Goal: Transaction & Acquisition: Book appointment/travel/reservation

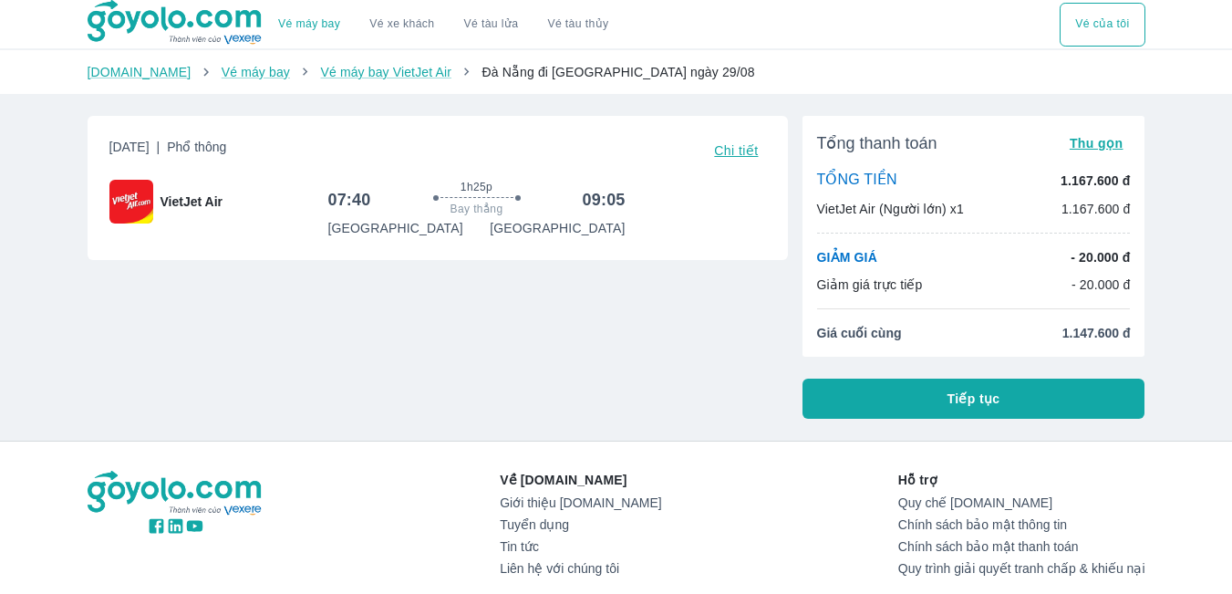
click at [649, 0] on html "Vé máy bay VietJet Air từ Đà Nẵng đi Hồ Chí Minh giá rẻ nhất ngày 23 tháng 8 Vé…" at bounding box center [616, 297] width 1232 height 594
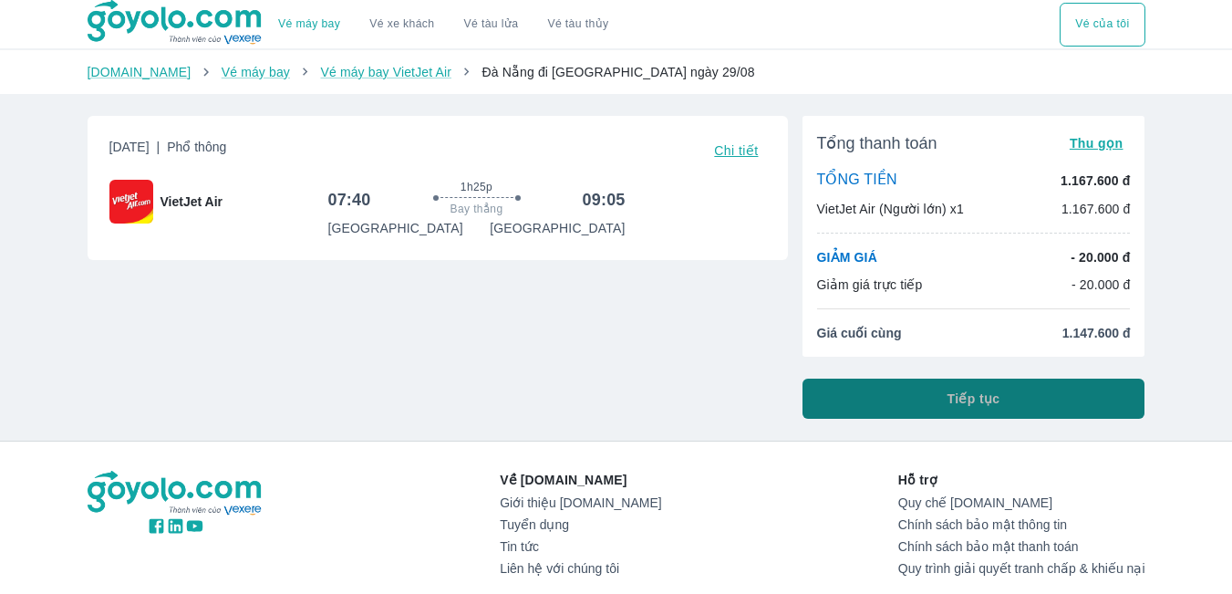
click at [1039, 406] on button "Tiếp tục" at bounding box center [974, 399] width 343 height 40
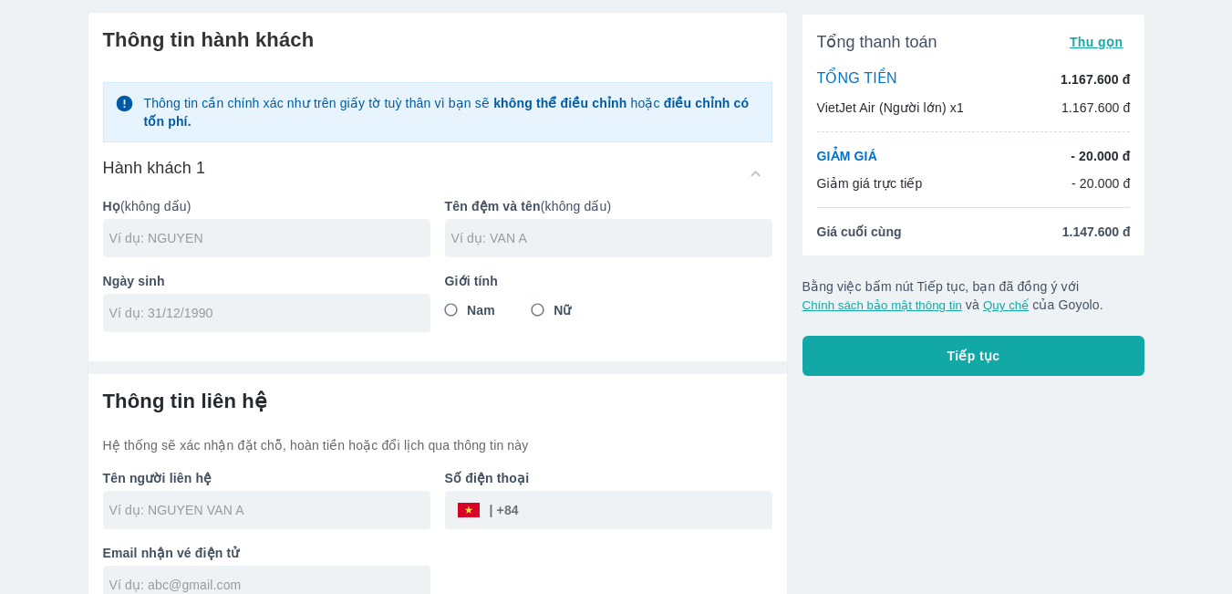
scroll to position [85, 0]
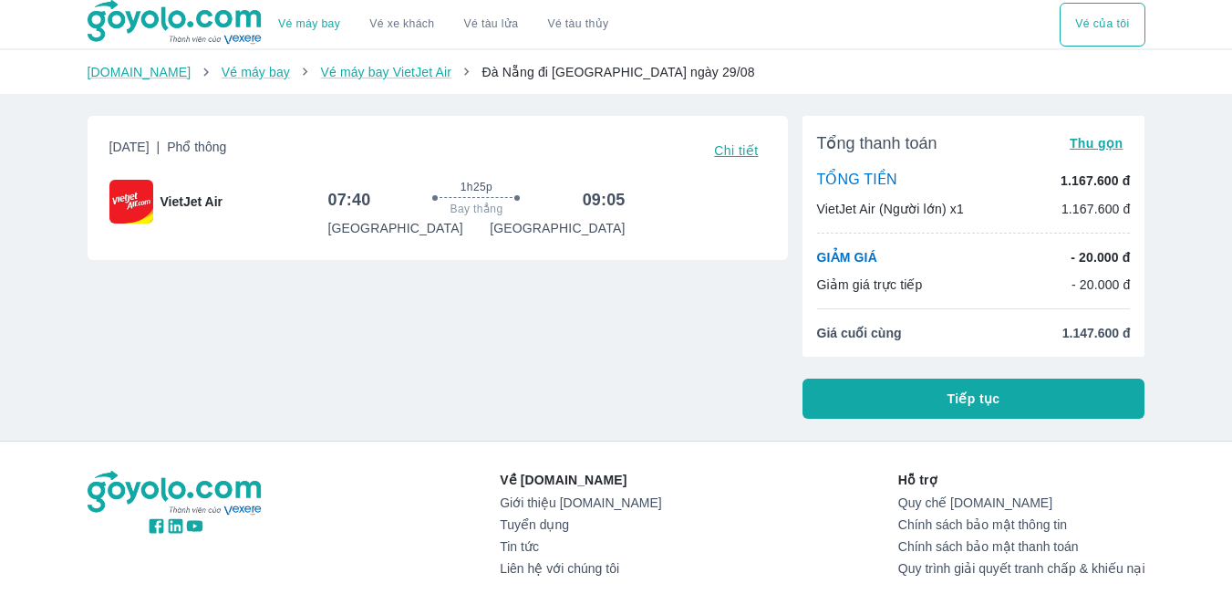
click at [941, 399] on button "Tiếp tục" at bounding box center [974, 399] width 343 height 40
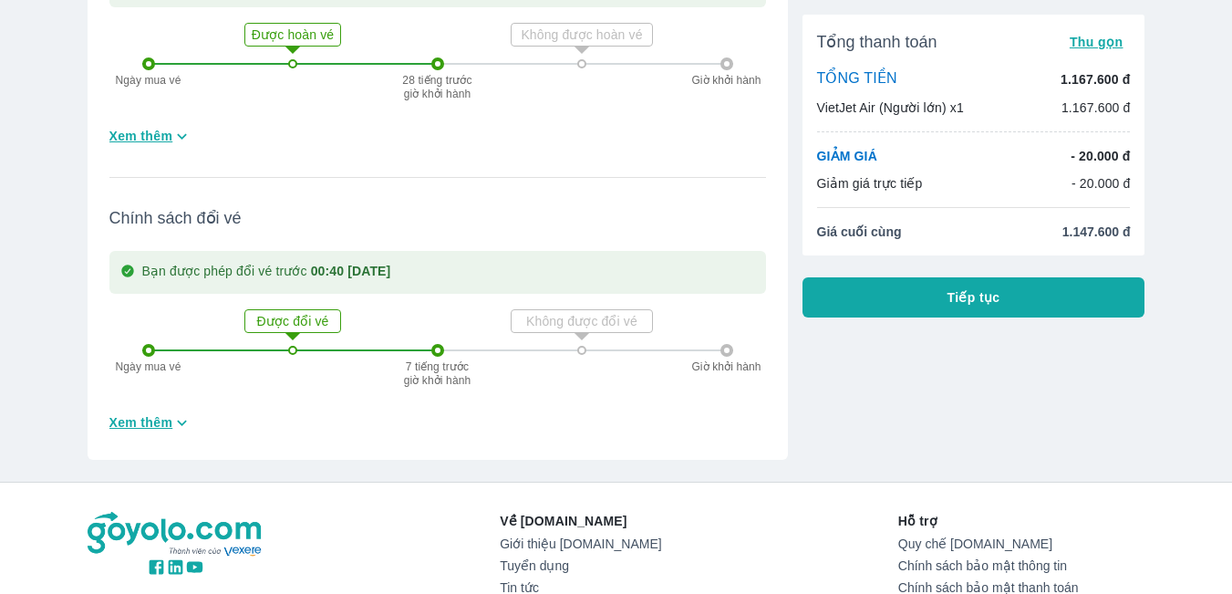
scroll to position [547, 0]
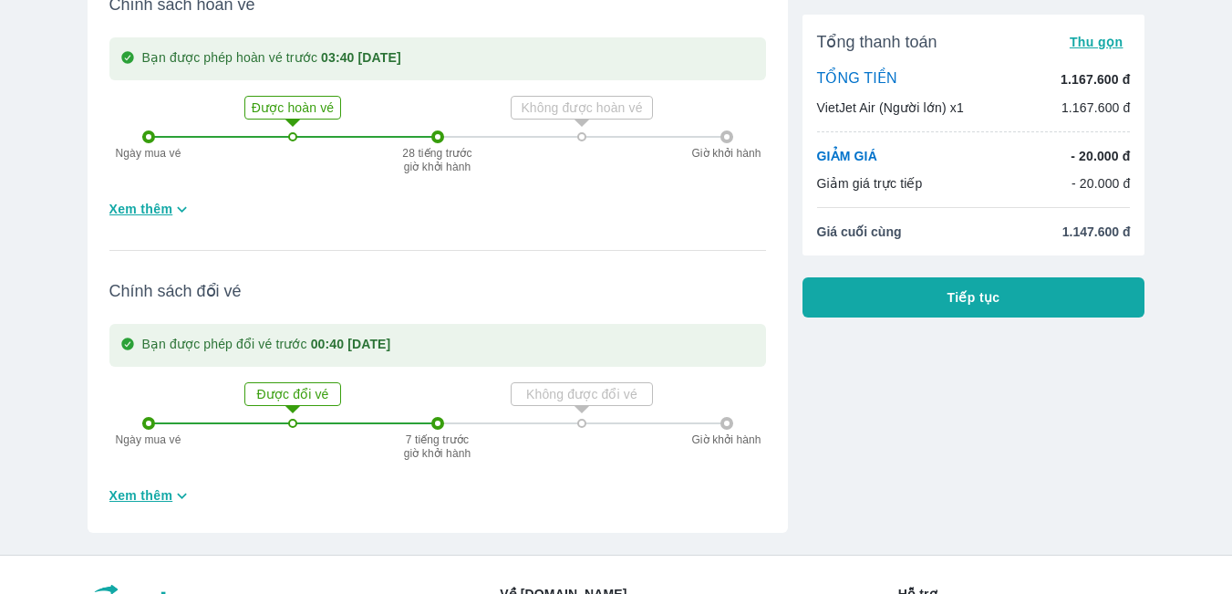
click at [168, 209] on span "Xem thêm" at bounding box center [141, 209] width 64 height 18
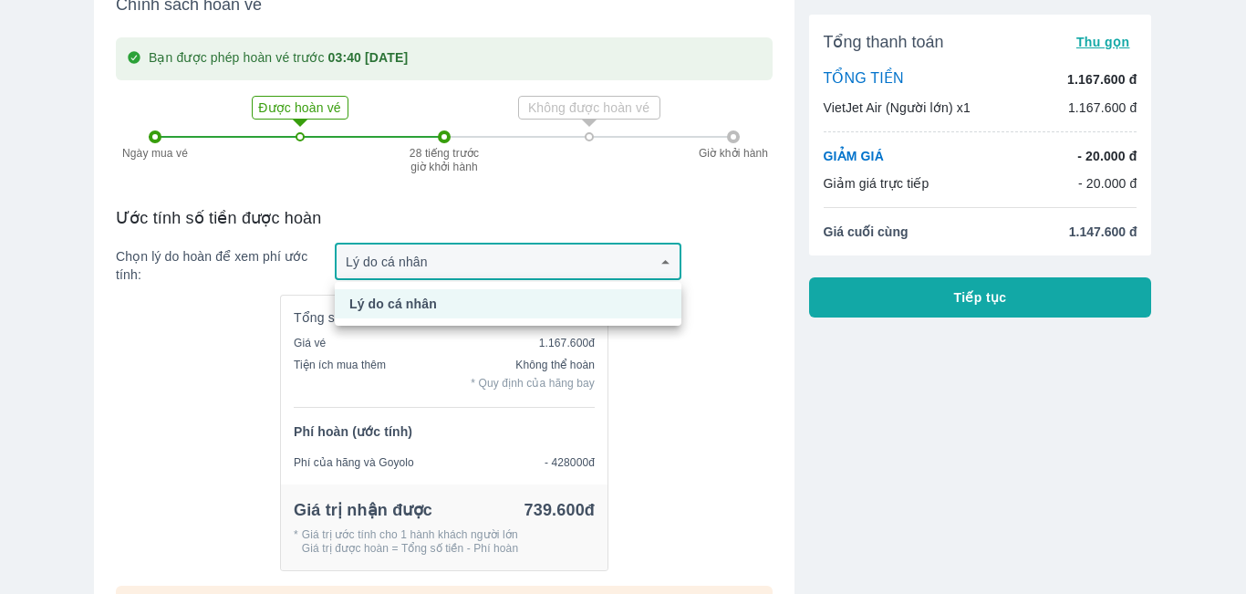
click at [619, 272] on div at bounding box center [623, 297] width 1246 height 594
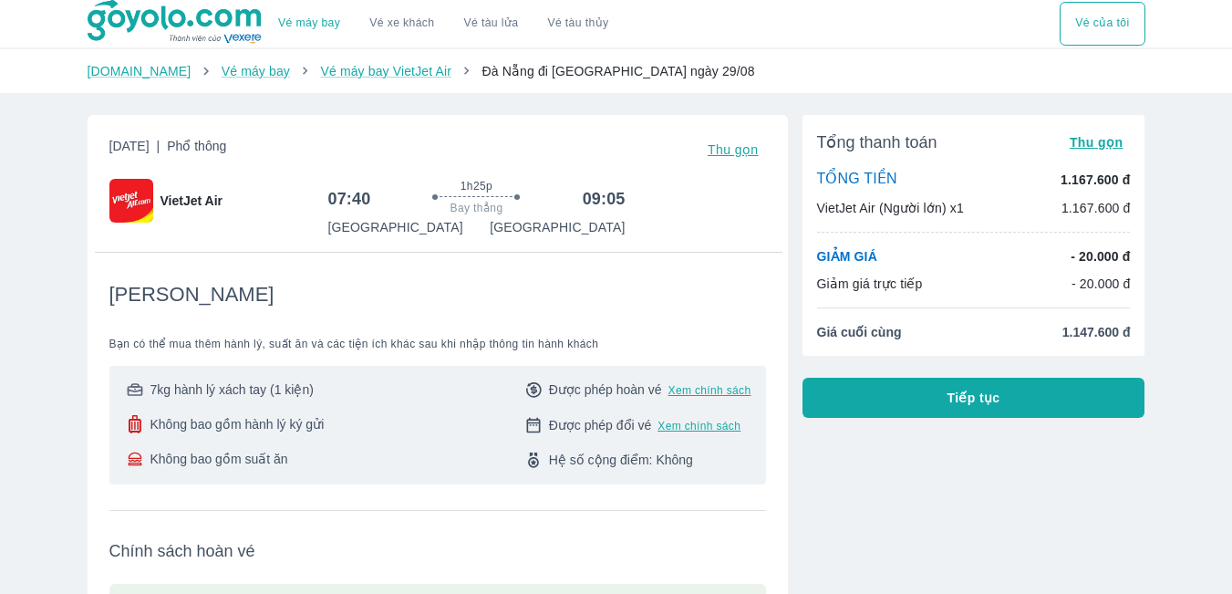
scroll to position [0, 0]
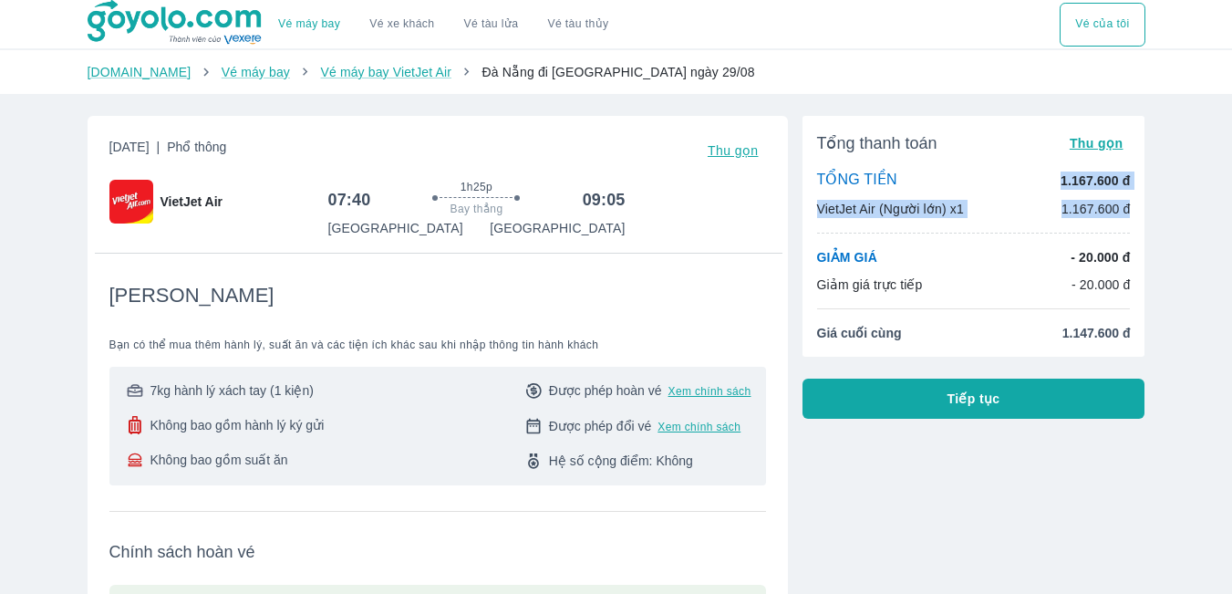
drag, startPoint x: 1050, startPoint y: 177, endPoint x: 1140, endPoint y: 196, distance: 92.3
click at [1140, 196] on div "Tổng thanh toán Thu gọn TỔNG TIỀN 1.167.600 đ VietJet Air (Người lớn) x1 1.167.…" at bounding box center [974, 236] width 343 height 241
drag, startPoint x: 1054, startPoint y: 337, endPoint x: 1135, endPoint y: 341, distance: 80.3
click at [1135, 341] on div "Tổng thanh toán Thu gọn TỔNG TIỀN 1.167.600 đ VietJet Air (Người lớn) x1 1.167.…" at bounding box center [974, 236] width 343 height 241
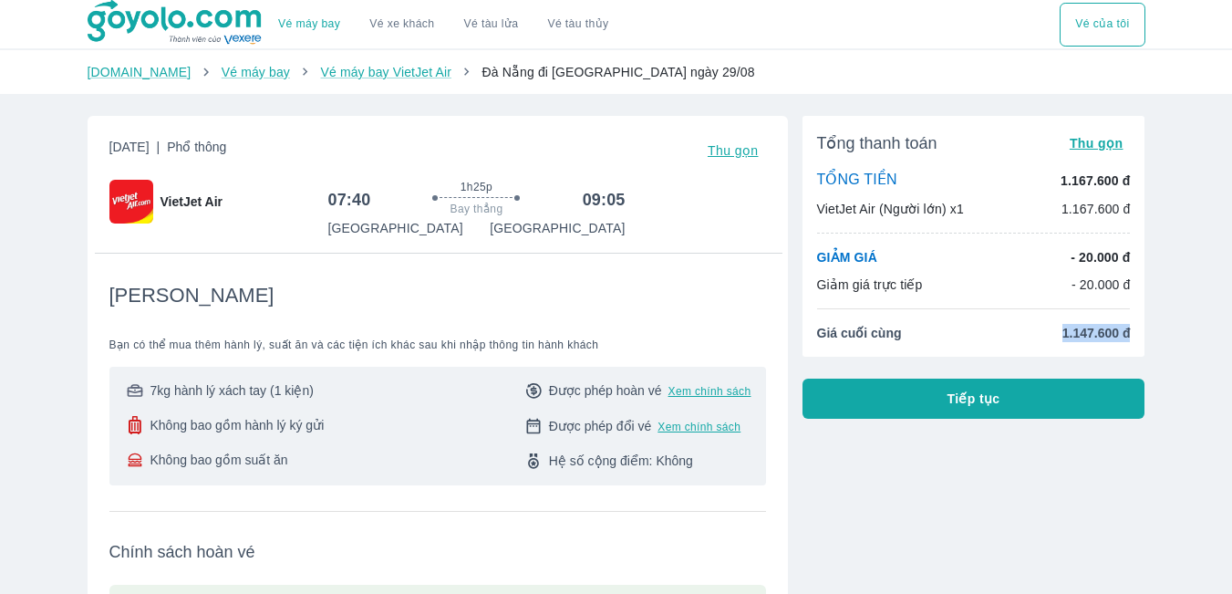
copy span "1.147.600 đ"
